Goal: Use online tool/utility: Utilize a website feature to perform a specific function

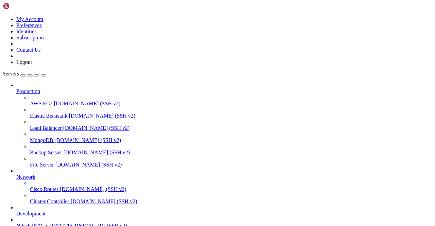
scroll to position [66, 0]
click at [63, 223] on span "[TECHNICAL_ID] (SSH v2)" at bounding box center [95, 226] width 65 height 6
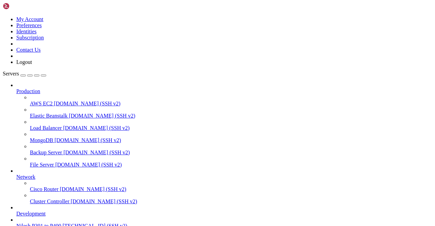
scroll to position [476, 0]
